Goal: Transaction & Acquisition: Book appointment/travel/reservation

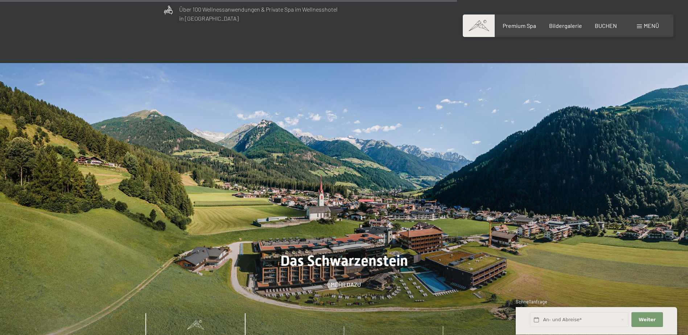
scroll to position [2610, 0]
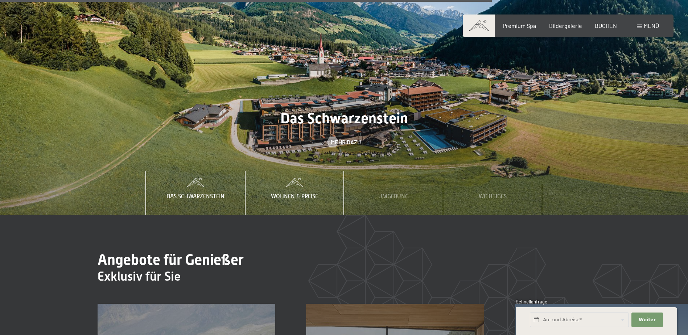
click at [295, 193] on span "Wohnen & Preise" at bounding box center [294, 196] width 47 height 7
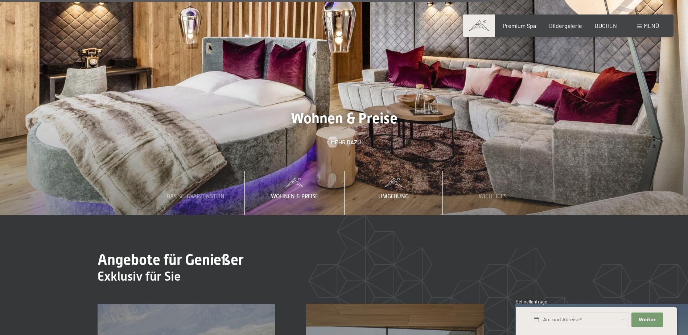
click at [392, 193] on span "Umgebung" at bounding box center [393, 196] width 30 height 7
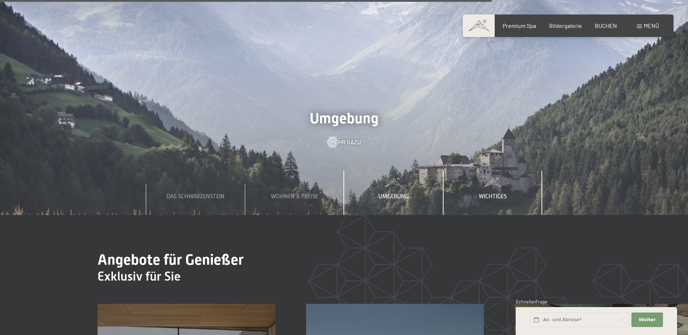
click at [490, 193] on span "Wichtiges" at bounding box center [492, 196] width 28 height 7
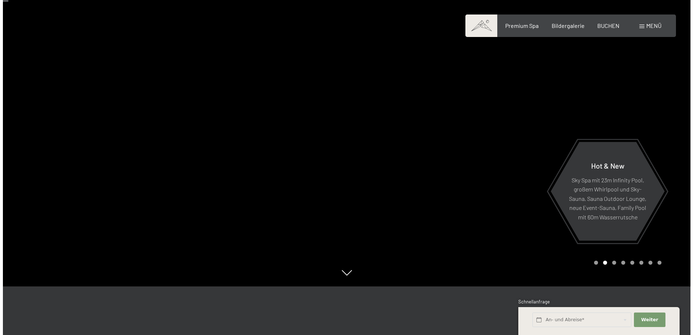
scroll to position [0, 0]
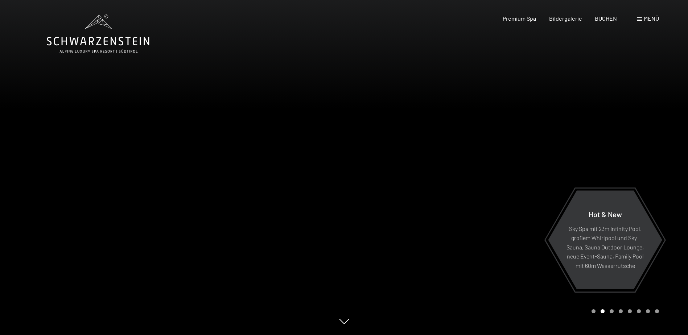
click at [638, 16] on div "Menü" at bounding box center [647, 18] width 22 height 8
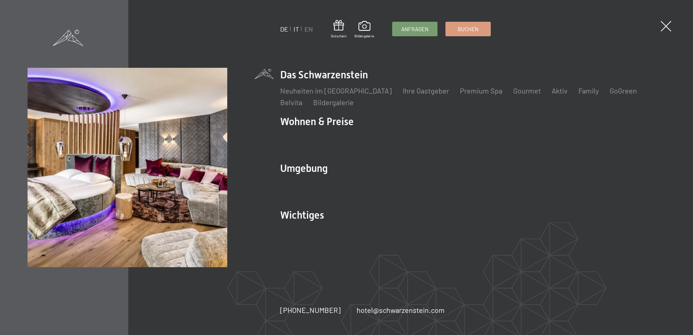
drag, startPoint x: 200, startPoint y: 41, endPoint x: 296, endPoint y: 28, distance: 96.6
click at [296, 28] on link "IT" at bounding box center [296, 29] width 5 height 8
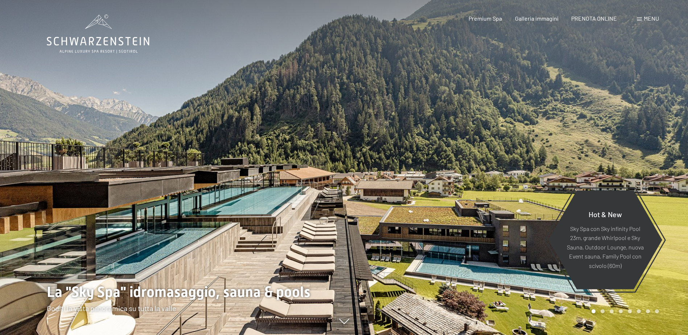
click at [648, 20] on span "Menu" at bounding box center [650, 18] width 15 height 7
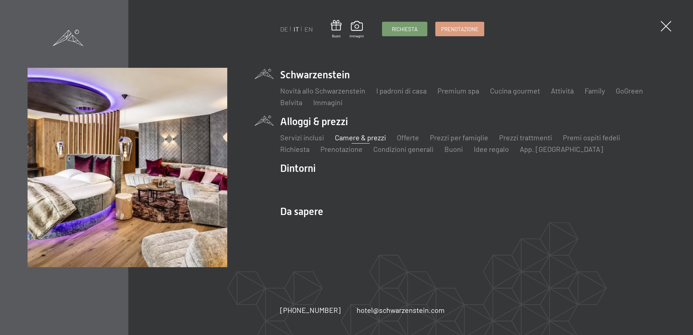
click at [357, 138] on link "Camere & prezzi" at bounding box center [360, 137] width 51 height 9
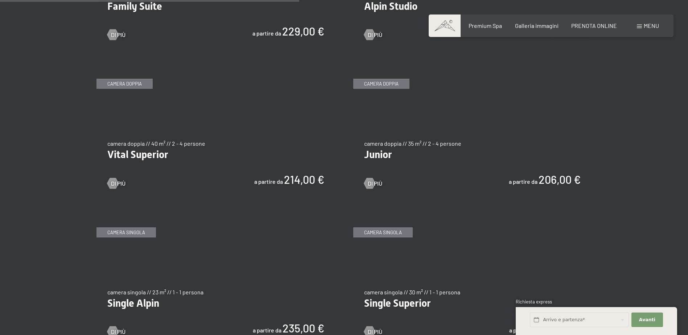
scroll to position [1015, 0]
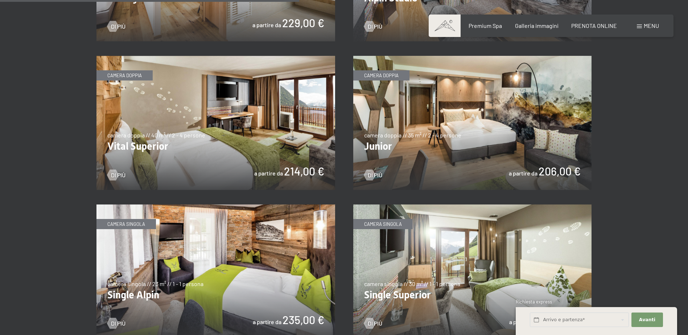
click at [299, 169] on img at bounding box center [215, 123] width 238 height 134
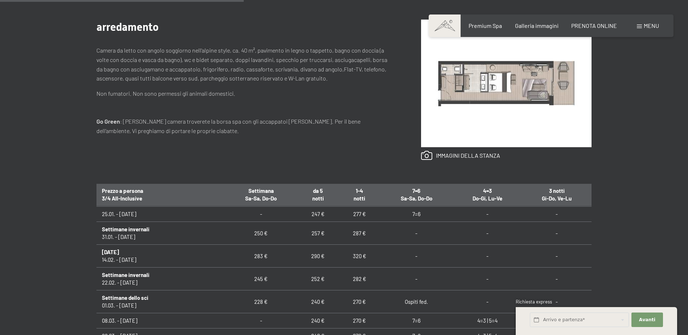
scroll to position [254, 0]
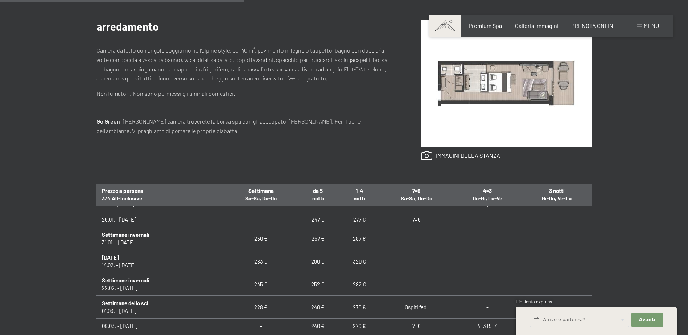
click at [354, 285] on td "282 €" at bounding box center [359, 284] width 41 height 23
click at [124, 282] on b "Settimane invernali" at bounding box center [125, 280] width 47 height 7
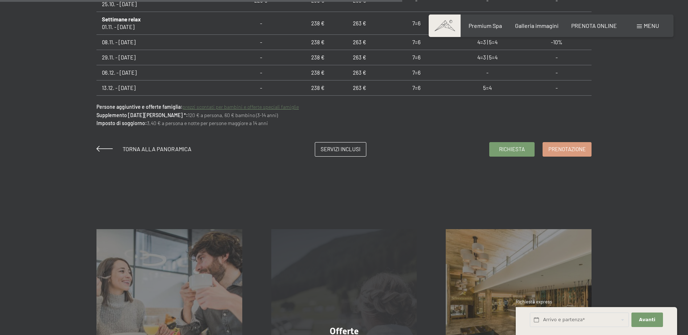
scroll to position [616, 0]
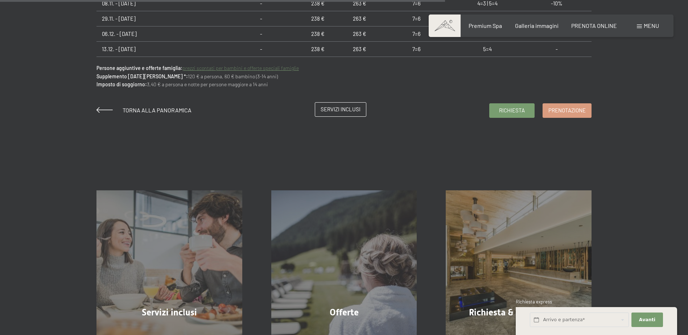
click at [336, 109] on span "Servizi inclusi" at bounding box center [340, 109] width 40 height 8
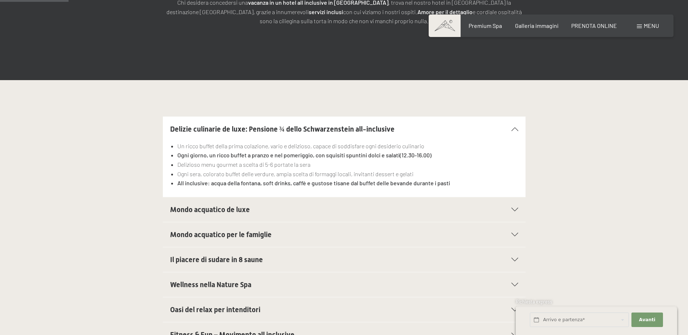
scroll to position [181, 0]
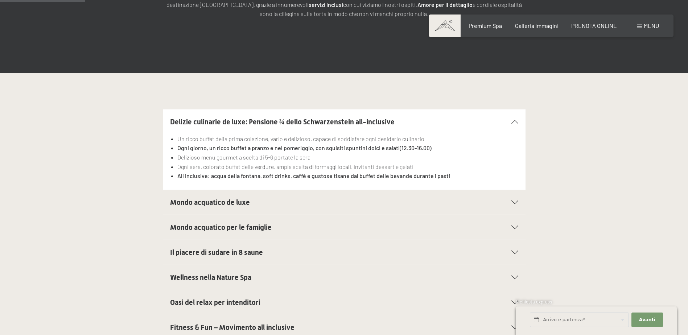
click at [218, 203] on span "Mondo acquatico de luxe" at bounding box center [210, 202] width 80 height 9
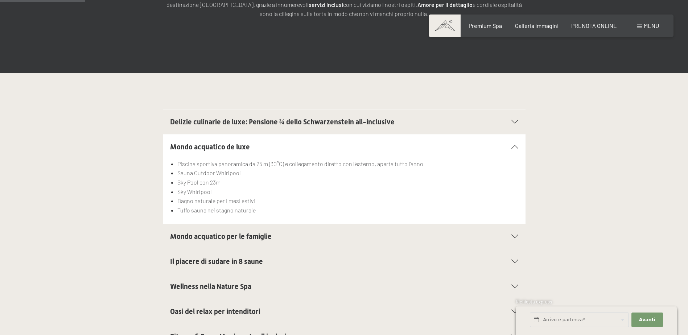
click at [228, 241] on span "Mondo acquatico per le famiglie" at bounding box center [220, 236] width 101 height 9
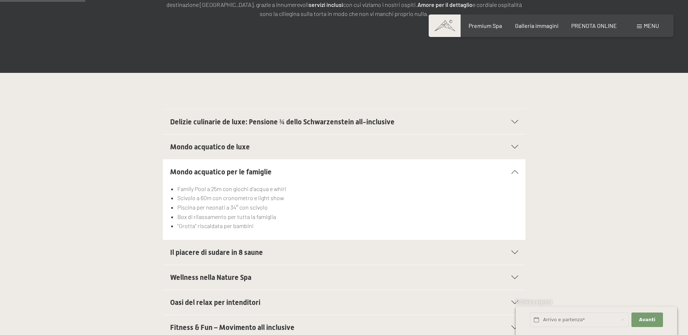
click at [252, 252] on span "Il piacere di sudare in 8 saune" at bounding box center [216, 252] width 93 height 9
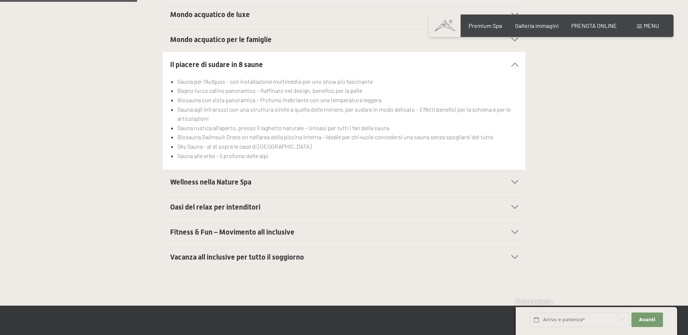
scroll to position [326, 0]
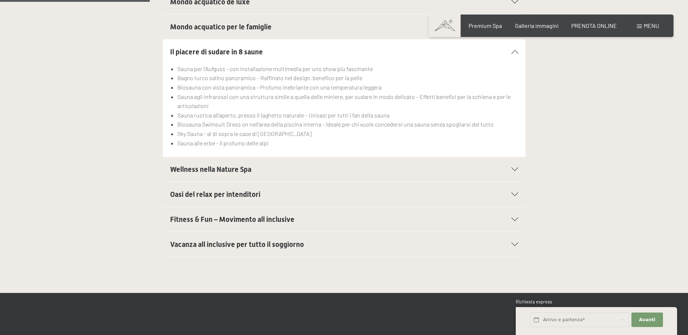
click at [261, 242] on span "Vacanza all inclusive per tutto il soggiorno" at bounding box center [237, 244] width 134 height 9
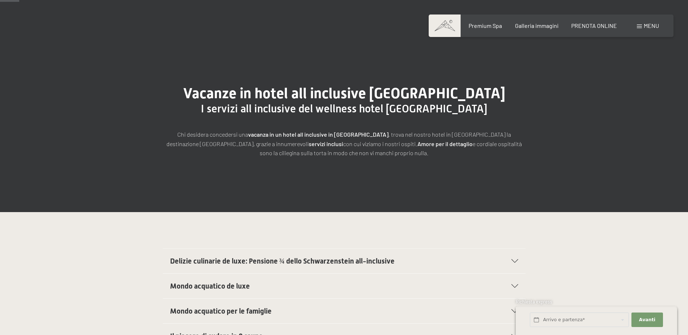
scroll to position [0, 0]
